Goal: Task Accomplishment & Management: Manage account settings

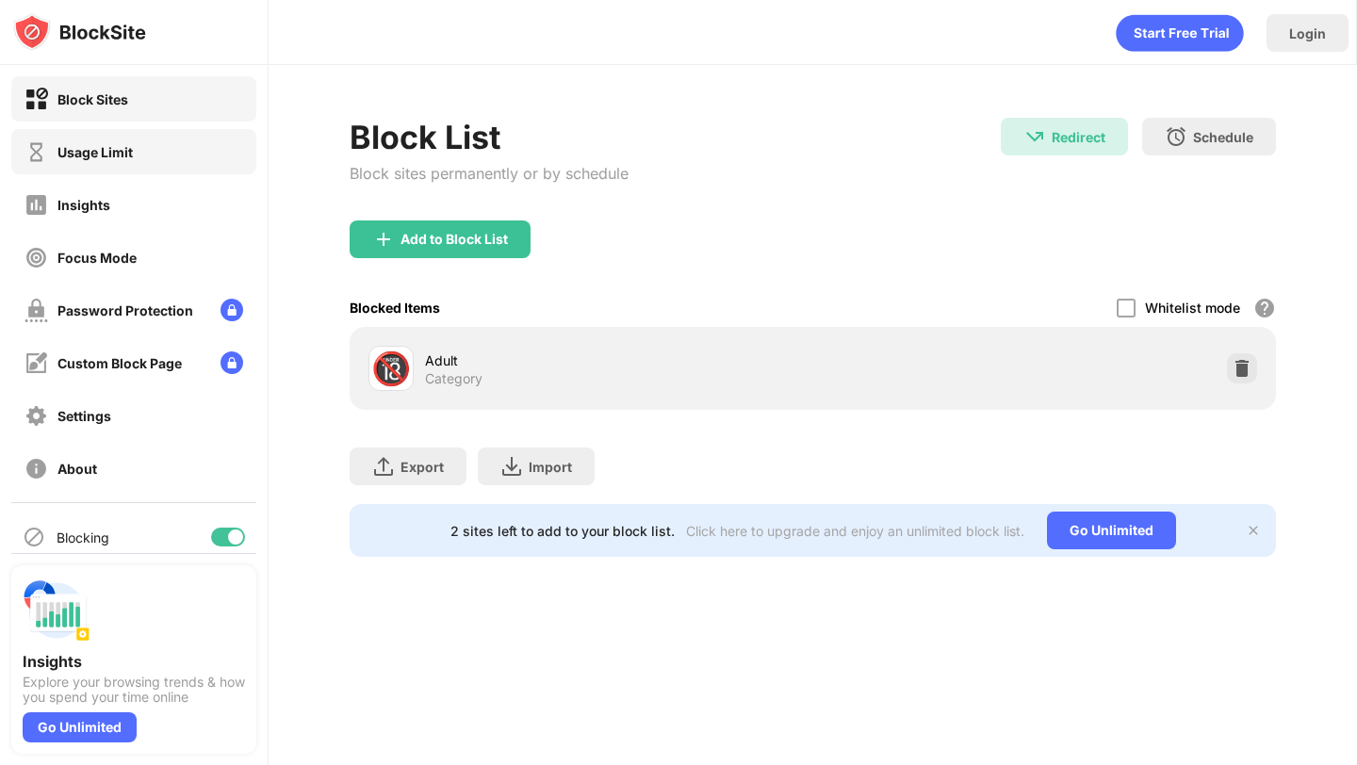
click at [151, 147] on div "Usage Limit" at bounding box center [133, 151] width 245 height 45
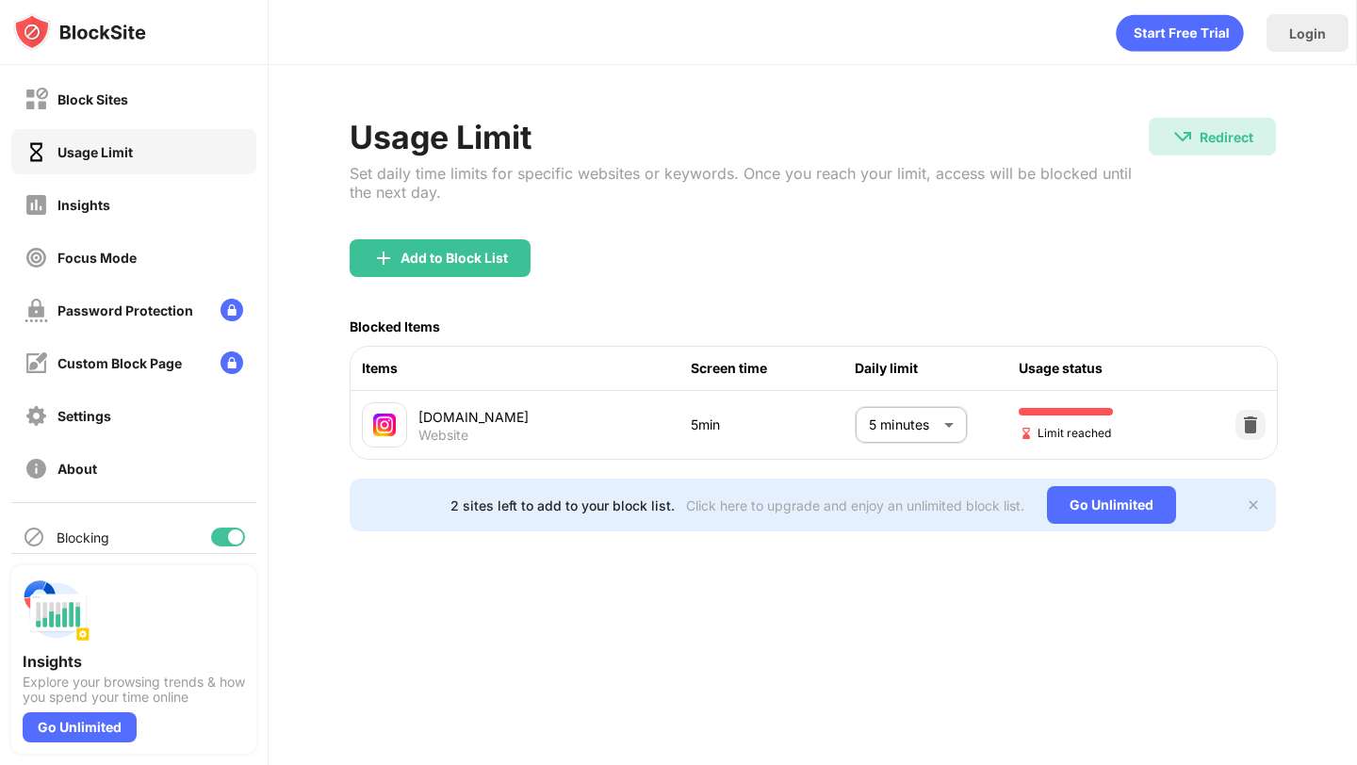
click at [921, 414] on body "Block Sites Usage Limit Insights Focus Mode Password Protection Custom Block Pa…" at bounding box center [678, 382] width 1357 height 765
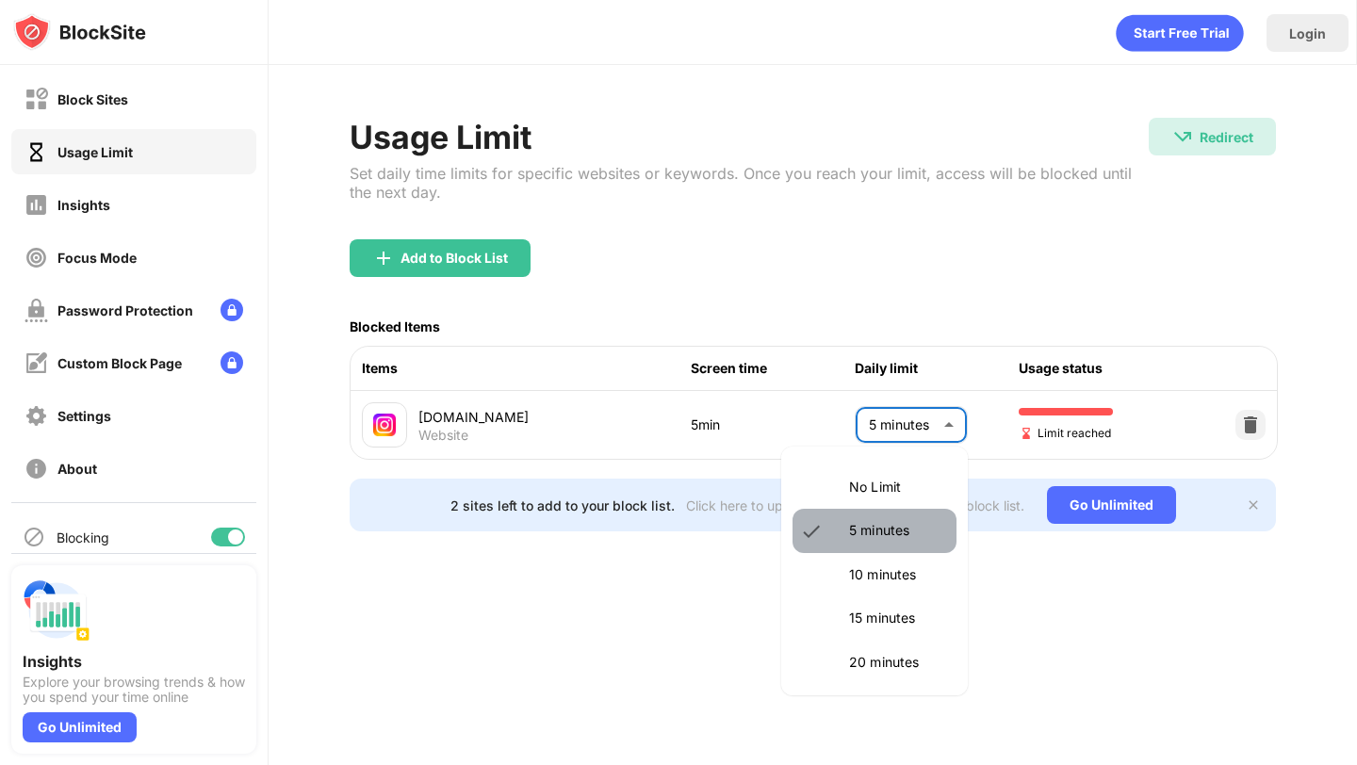
click at [874, 521] on p "5 minutes" at bounding box center [897, 530] width 96 height 21
click at [923, 415] on body "Block Sites Usage Limit Insights Focus Mode Password Protection Custom Block Pa…" at bounding box center [678, 382] width 1357 height 765
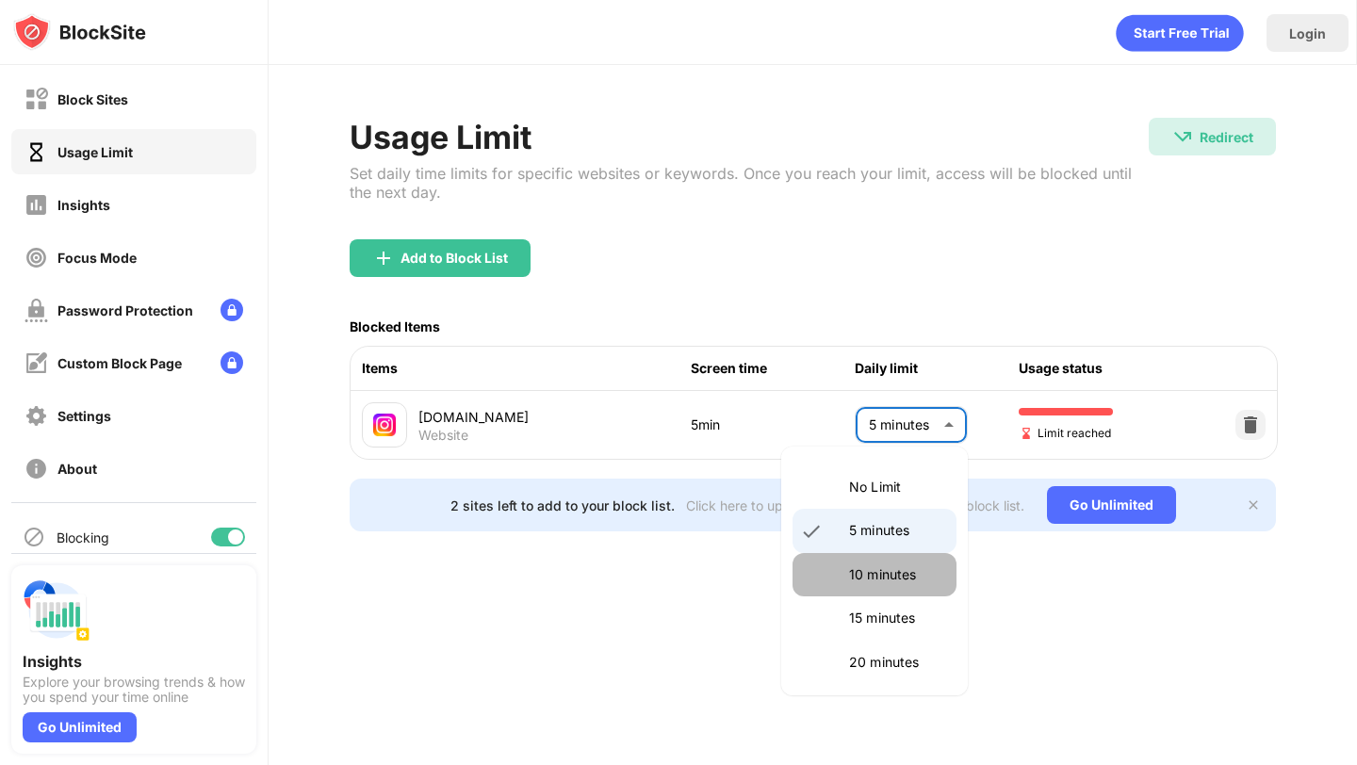
click at [886, 555] on li "10 minutes" at bounding box center [875, 574] width 164 height 43
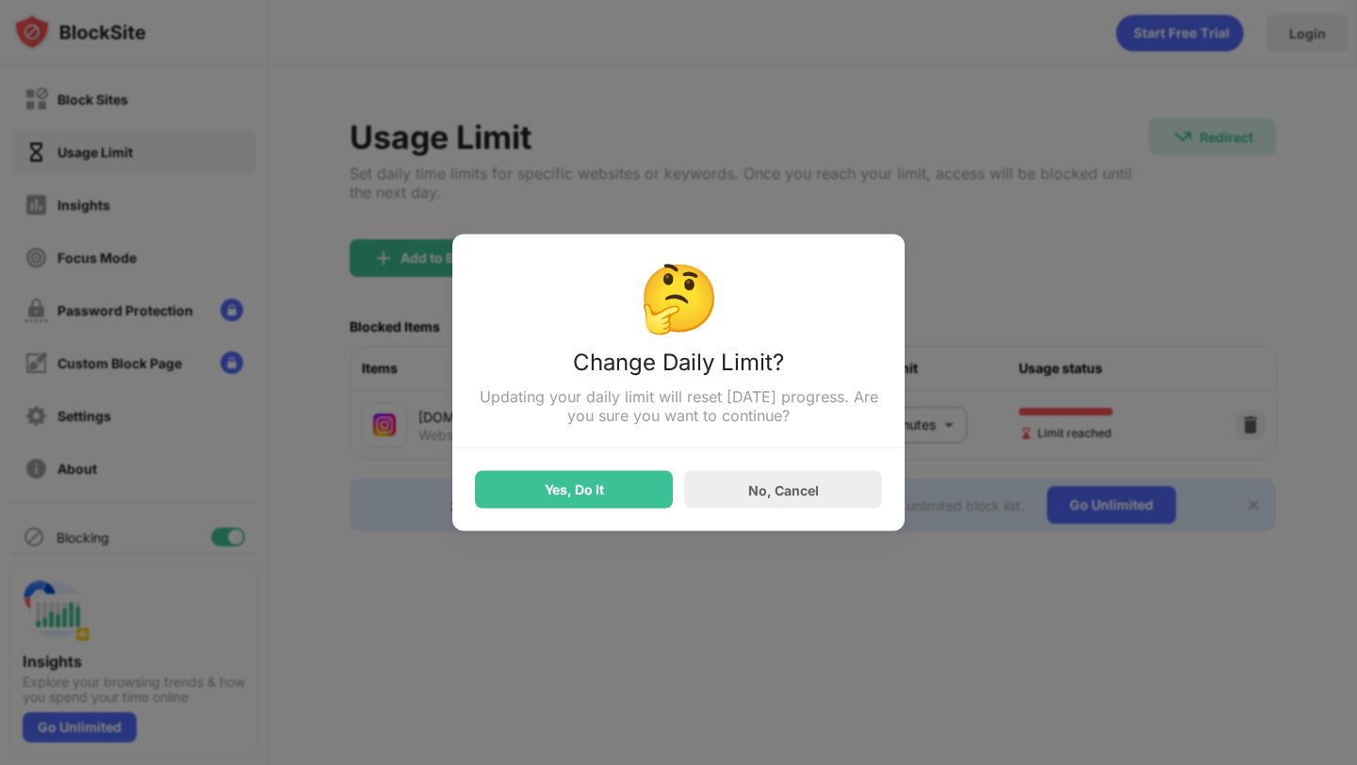
click at [661, 486] on div "Yes, Do It" at bounding box center [574, 490] width 198 height 38
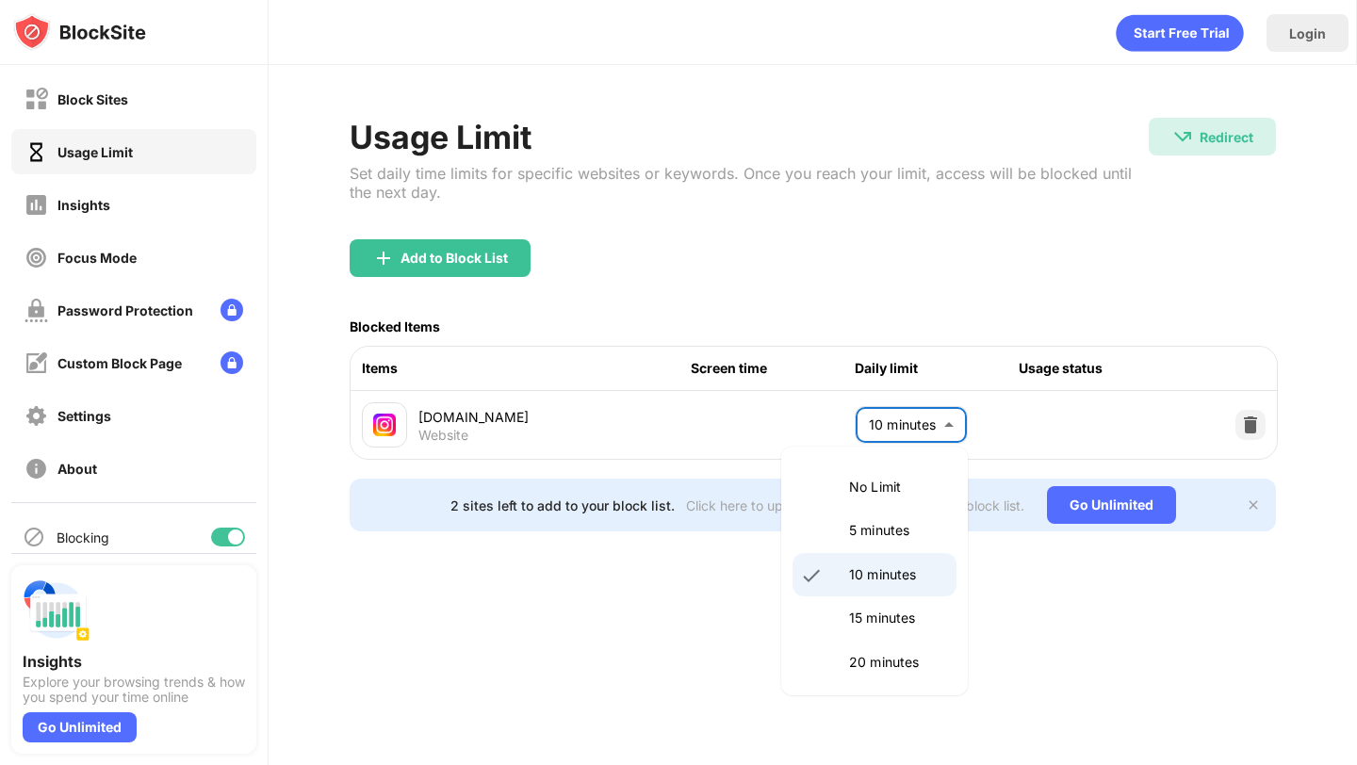
click at [921, 421] on body "Block Sites Usage Limit Insights Focus Mode Password Protection Custom Block Pa…" at bounding box center [678, 382] width 1357 height 765
click at [904, 530] on p "5 minutes" at bounding box center [897, 530] width 96 height 21
type input "*"
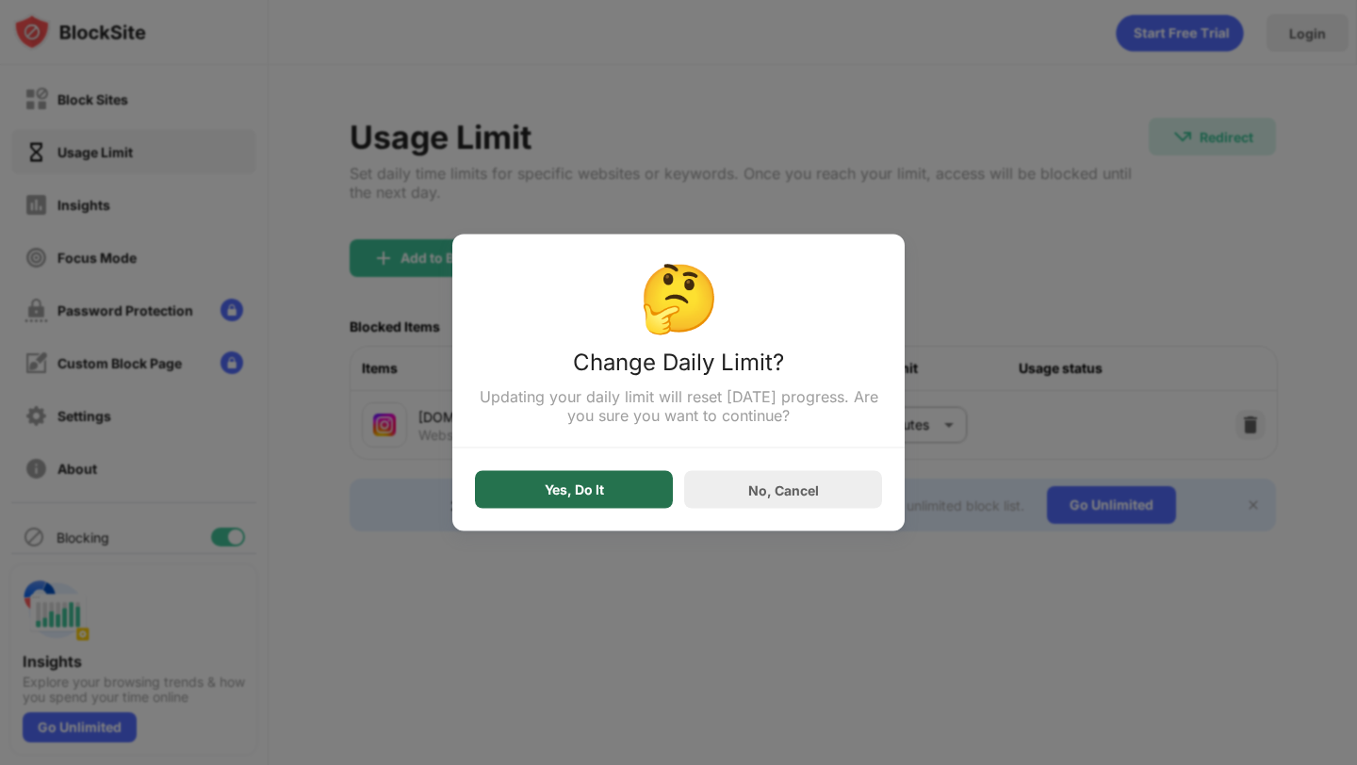
click at [580, 504] on div "Yes, Do It" at bounding box center [574, 490] width 198 height 38
